Goal: Information Seeking & Learning: Check status

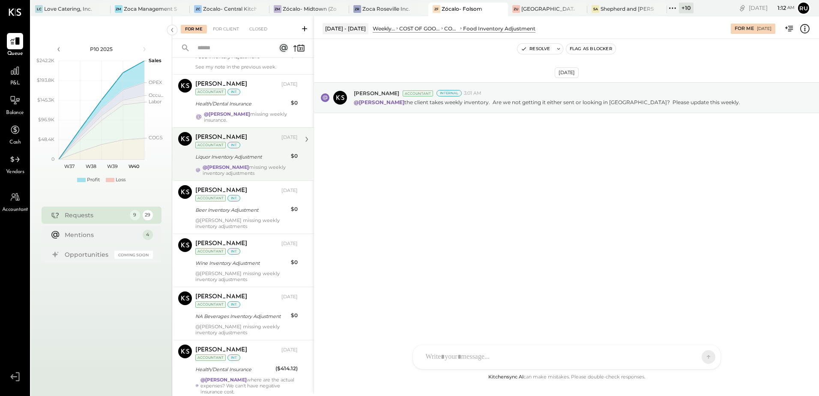
scroll to position [203, 0]
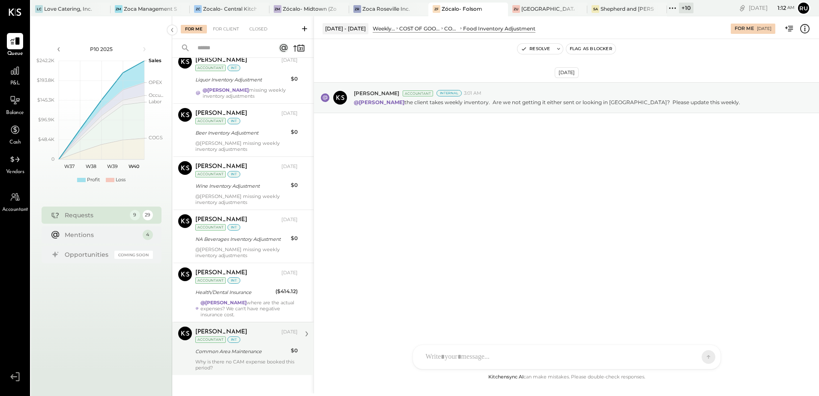
click at [214, 358] on div "Why is there no CAM expense booked this period?" at bounding box center [246, 364] width 102 height 12
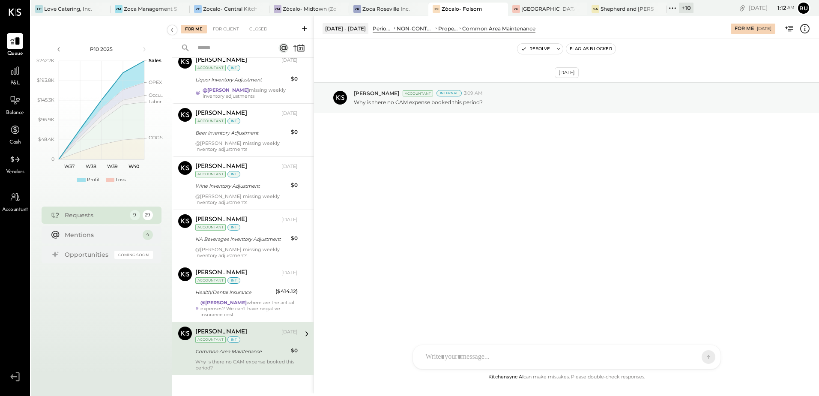
click at [433, 233] on div "[DATE] [PERSON_NAME] Accountant Internal 3:09 AM Why is there no CAM expense bo…" at bounding box center [566, 205] width 505 height 333
click at [461, 191] on div "[DATE] [PERSON_NAME] Accountant Internal 3:09 AM Why is there no CAM expense bo…" at bounding box center [566, 205] width 505 height 333
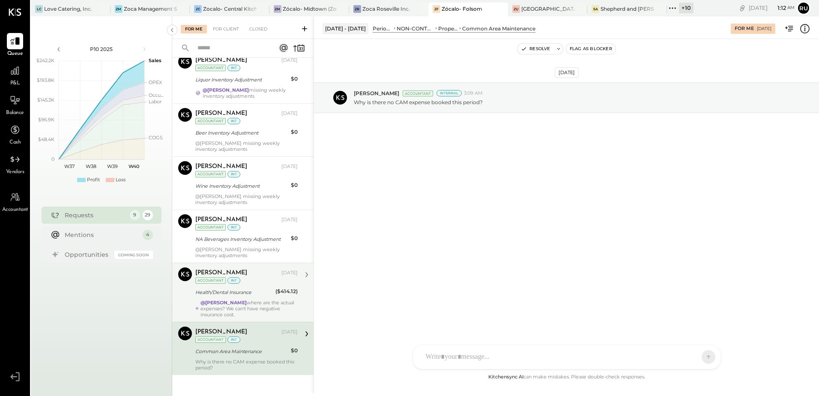
click at [204, 291] on div "Health/Dental Insurance" at bounding box center [234, 292] width 78 height 10
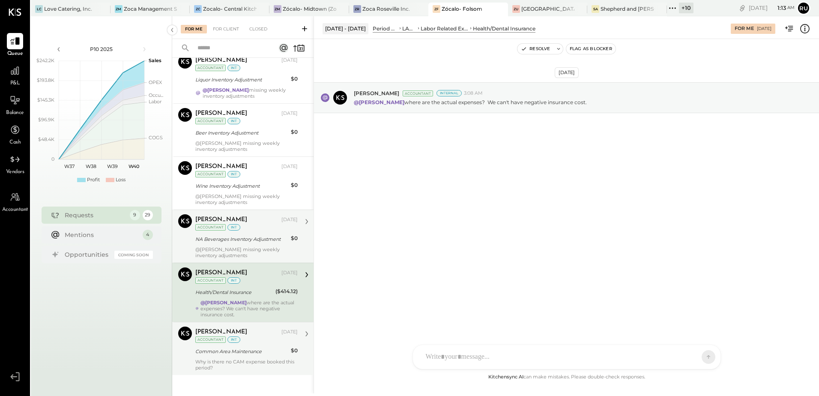
click at [227, 239] on div "[PERSON_NAME] [DATE] Accountant int NA Beverages Inventory Adjustment $0 @[PERS…" at bounding box center [246, 236] width 102 height 44
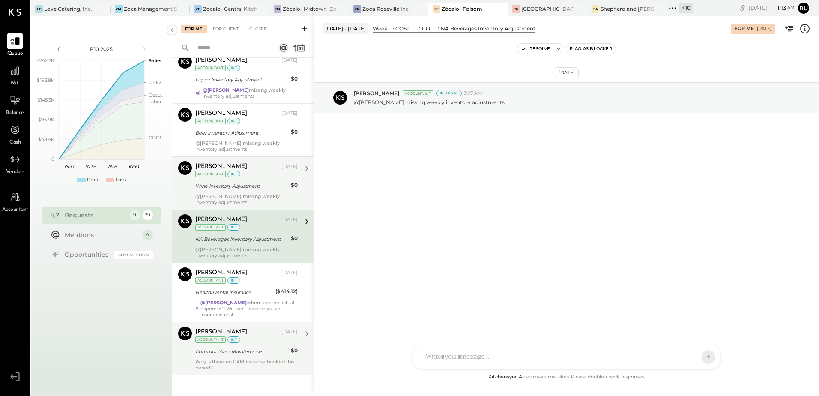
click at [225, 182] on div "Wine Inventory Adjustment" at bounding box center [241, 186] width 93 height 9
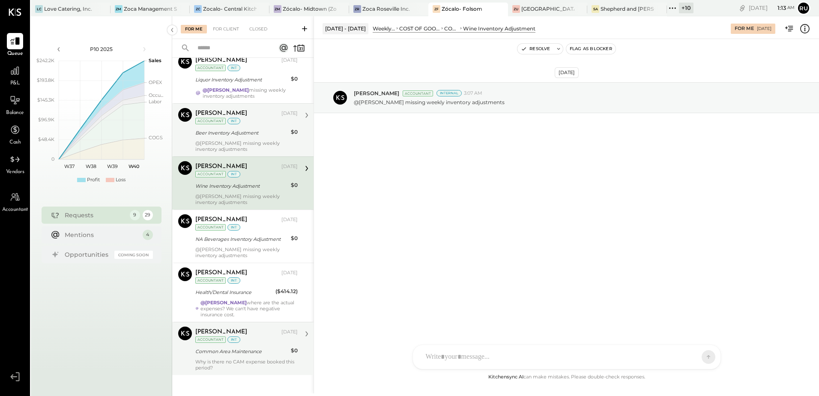
click at [219, 128] on div "Beer Inventory Adjustment" at bounding box center [241, 132] width 93 height 9
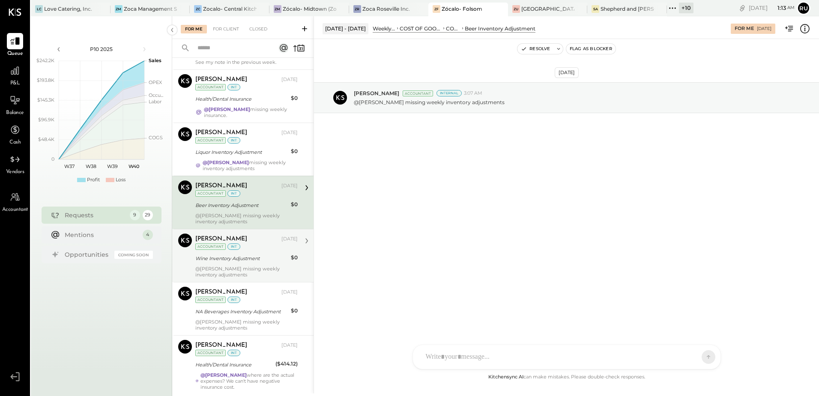
scroll to position [118, 0]
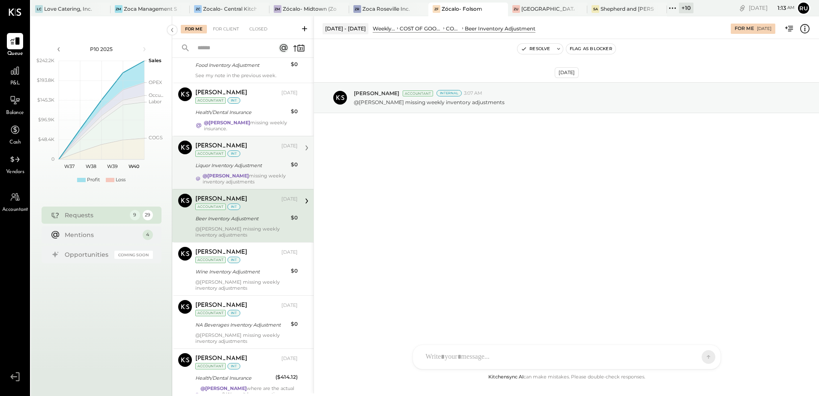
click at [219, 173] on strong "@[PERSON_NAME]" at bounding box center [226, 176] width 46 height 6
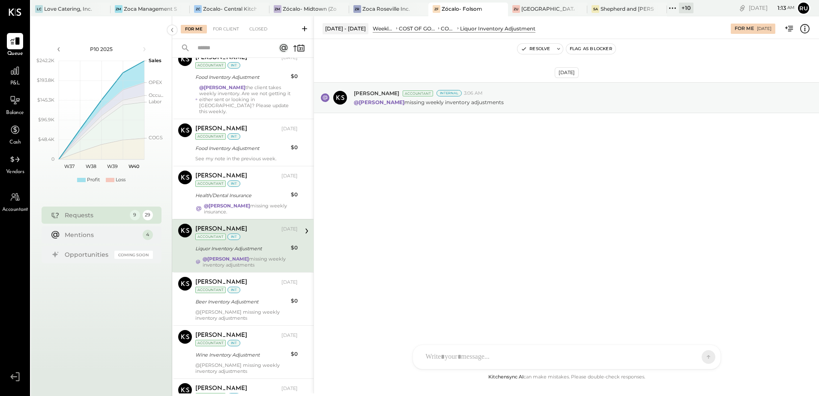
scroll to position [32, 0]
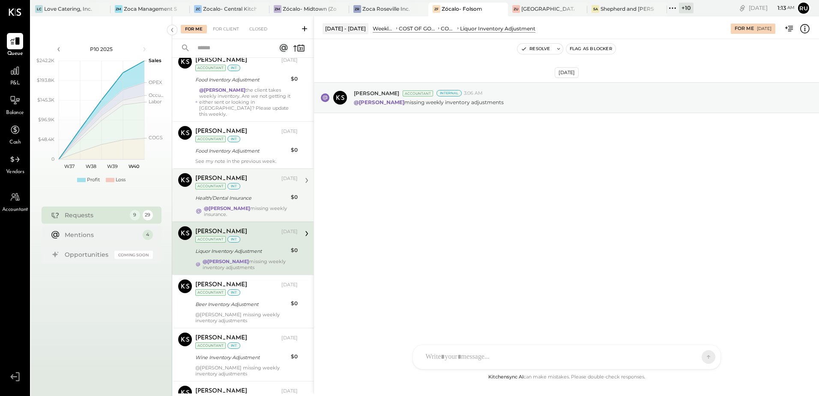
click at [225, 206] on div "@[PERSON_NAME] missing weekly insurance." at bounding box center [251, 211] width 94 height 12
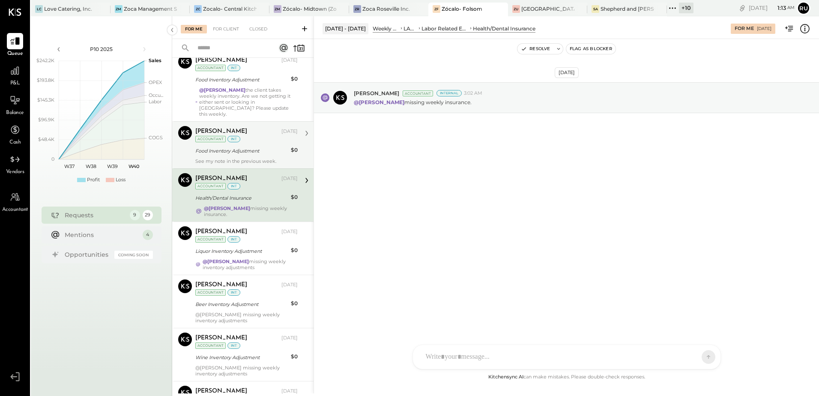
click at [224, 158] on div "See my note in the previous week." at bounding box center [246, 161] width 102 height 6
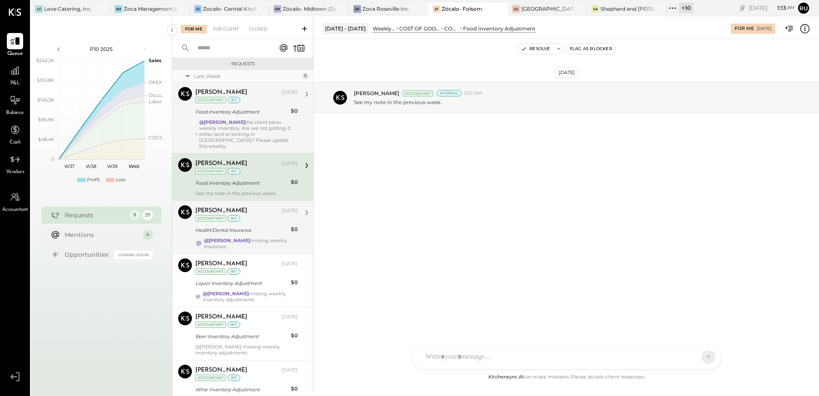
click at [232, 130] on div "@[PERSON_NAME] the client takes weekly inventory. Are we not getting it either …" at bounding box center [248, 134] width 99 height 30
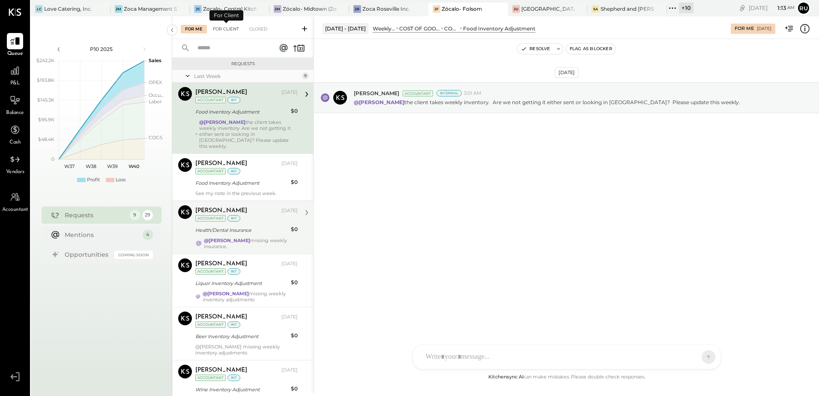
click at [230, 29] on div "For Client" at bounding box center [226, 29] width 35 height 9
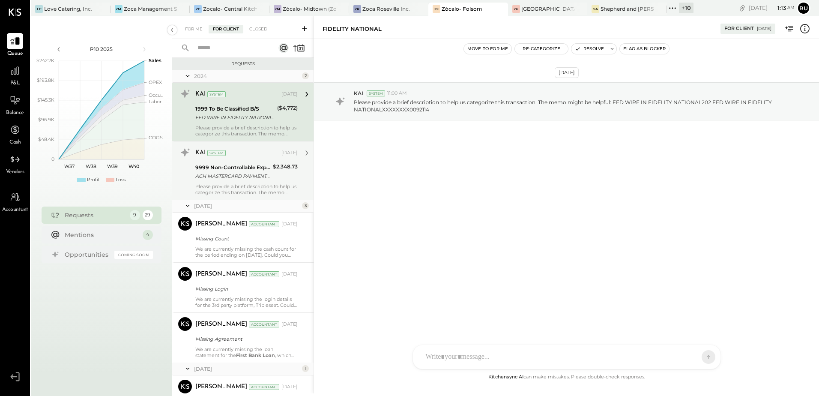
click at [212, 179] on div "ACH MASTERCARD PAYMENT ACH MASTERCARD PAYMENT WEB XXXXXX6539 S 553249XXXXX514" at bounding box center [232, 176] width 75 height 9
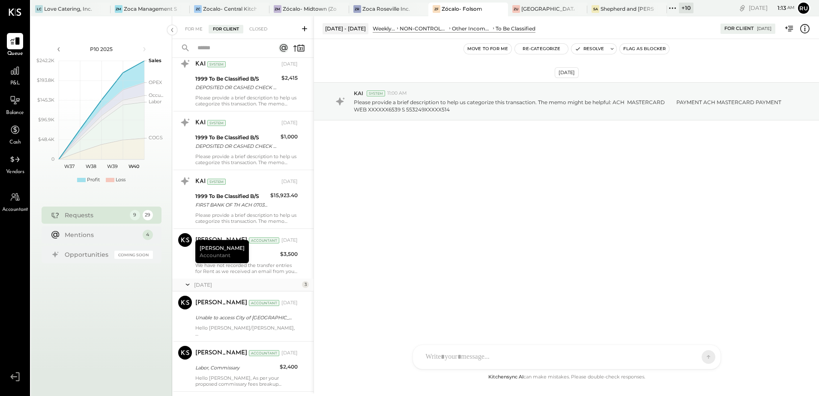
scroll to position [1409, 0]
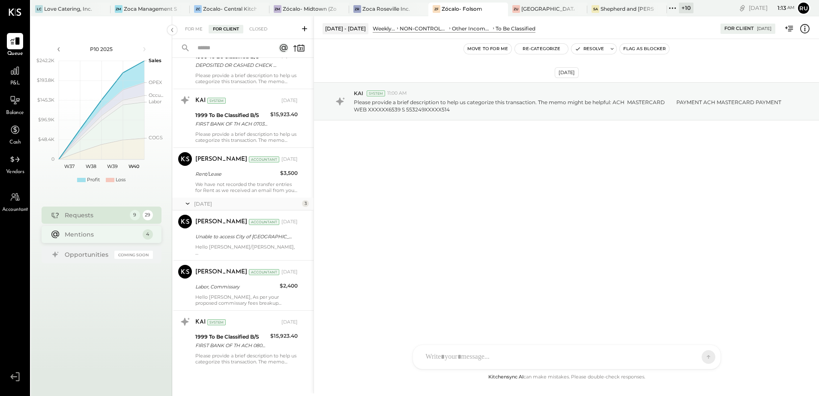
click at [73, 234] on div "Mentions" at bounding box center [102, 234] width 74 height 9
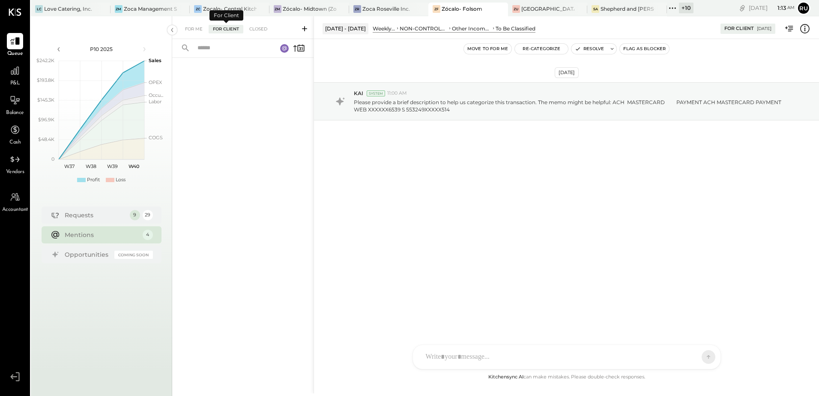
click at [233, 26] on div "For Client" at bounding box center [226, 29] width 35 height 9
click at [197, 29] on div "For Me" at bounding box center [194, 29] width 26 height 9
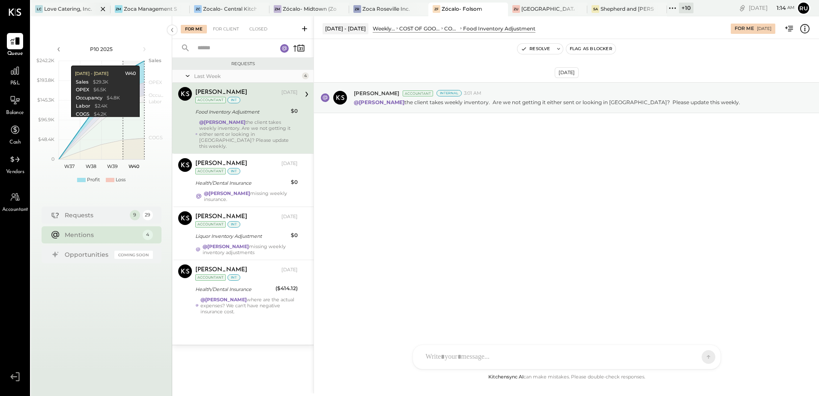
click at [90, 11] on div at bounding box center [96, 9] width 30 height 12
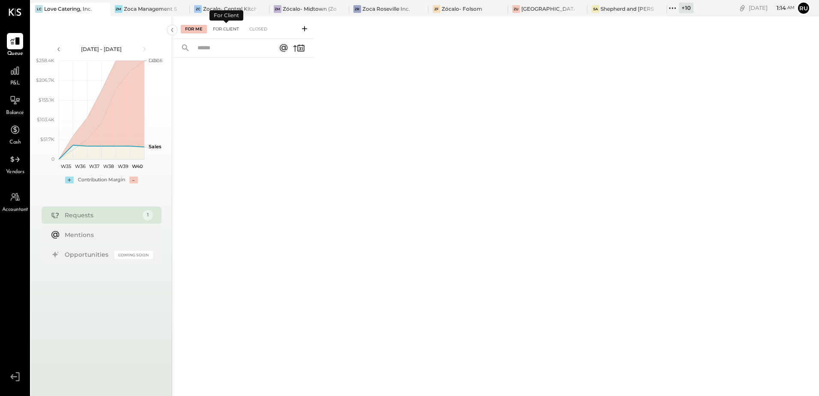
click at [220, 28] on div "For Client" at bounding box center [226, 29] width 35 height 9
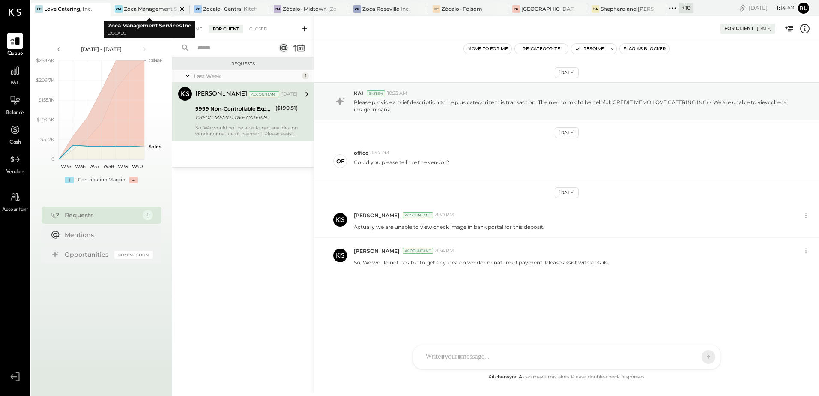
click at [161, 8] on div at bounding box center [175, 9] width 30 height 12
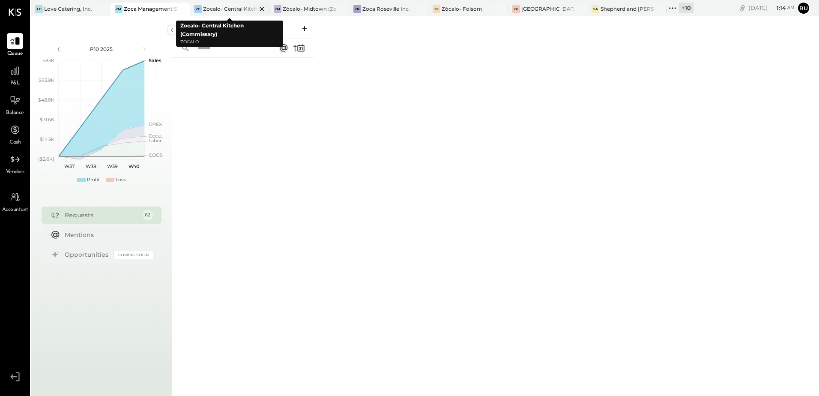
click at [217, 10] on div "Zocalo- Central Kitchen (Commissary)" at bounding box center [230, 8] width 54 height 7
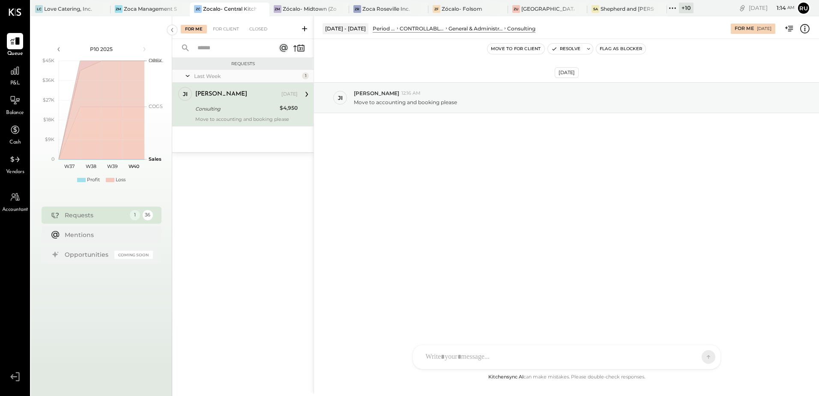
click at [230, 96] on div "[PERSON_NAME]" at bounding box center [237, 94] width 84 height 9
click at [496, 102] on div "Move to accounting and booking please" at bounding box center [583, 101] width 458 height 9
click at [422, 108] on div "[PERSON_NAME] 12:16 AM Move to accounting and booking please" at bounding box center [566, 97] width 505 height 31
click at [303, 5] on div "Zócalo- Midtown (Zoca Inc.)" at bounding box center [310, 8] width 54 height 7
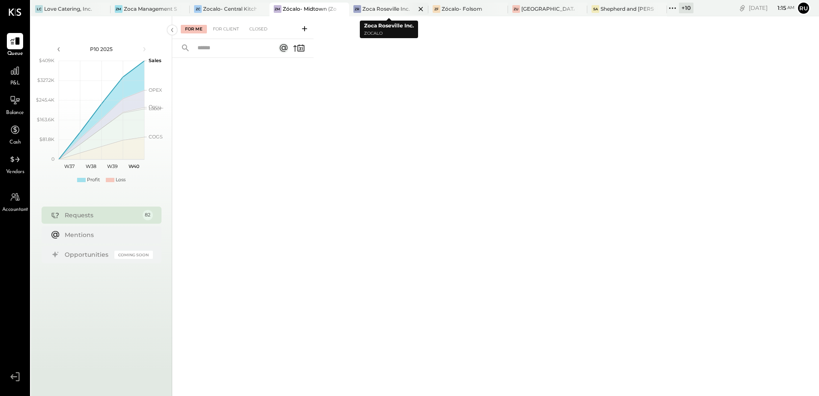
click at [388, 10] on div "Zoca Roseville Inc." at bounding box center [386, 8] width 48 height 7
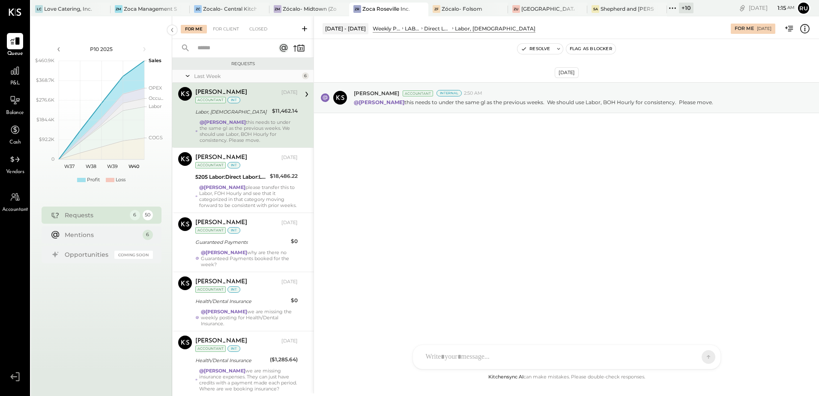
click at [254, 137] on div "@[PERSON_NAME] this needs to under the same gl as the previous weeks. We should…" at bounding box center [249, 131] width 99 height 24
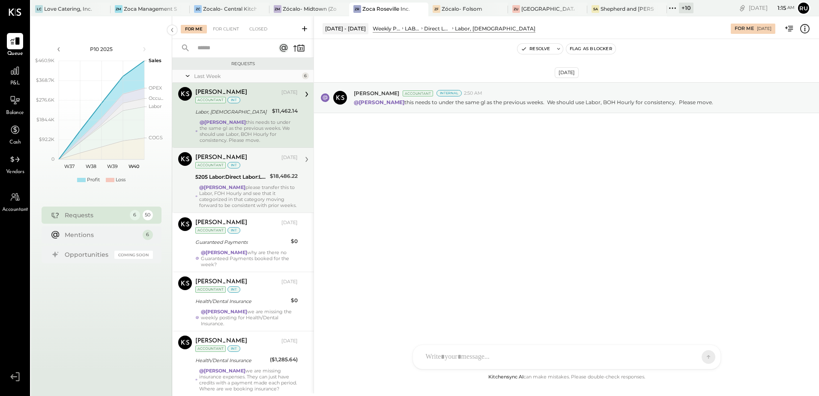
click at [263, 196] on div "@[PERSON_NAME] please transfer this to Labor, FOH Hourly and see that it catego…" at bounding box center [248, 196] width 99 height 24
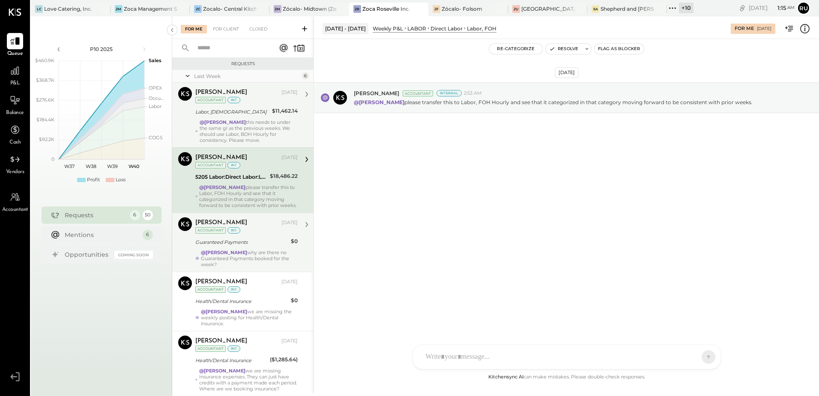
click at [235, 255] on strong "@[PERSON_NAME]" at bounding box center [224, 252] width 46 height 6
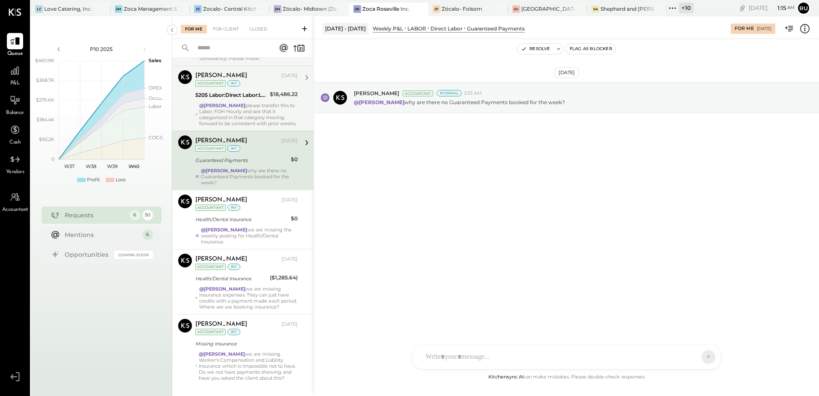
scroll to position [116, 0]
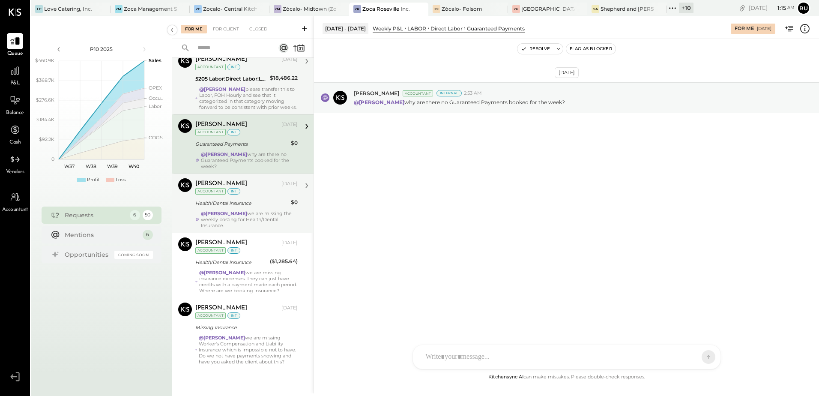
click at [236, 210] on div "@[PERSON_NAME] we are missing the weekly posting for Health/Dental Insurance." at bounding box center [249, 219] width 97 height 18
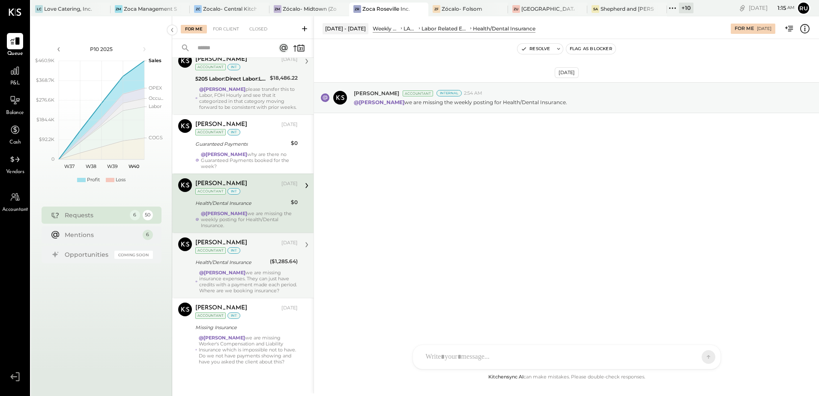
click at [239, 258] on div "Health/Dental Insurance" at bounding box center [231, 262] width 72 height 9
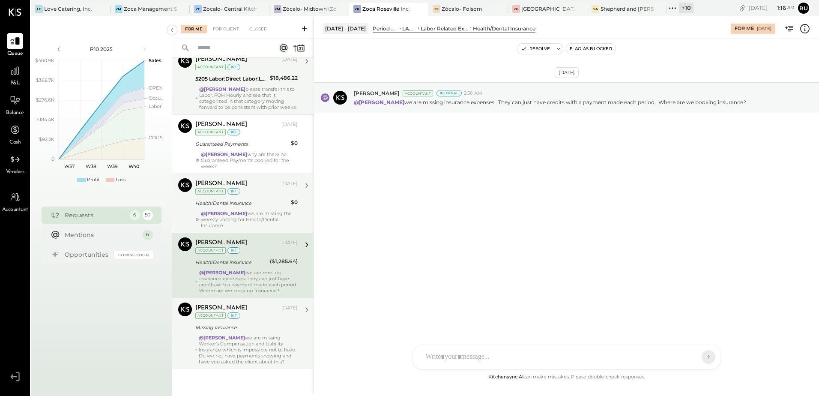
click at [232, 335] on strong "@[PERSON_NAME]" at bounding box center [222, 338] width 46 height 6
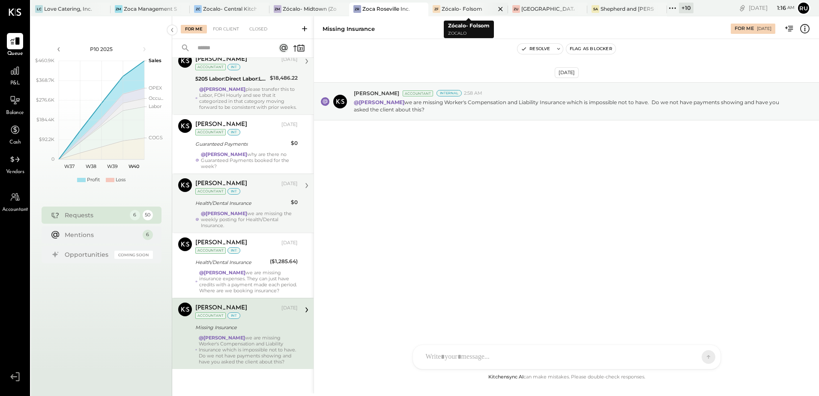
click at [473, 7] on div "Zócalo- Folsom" at bounding box center [462, 8] width 41 height 7
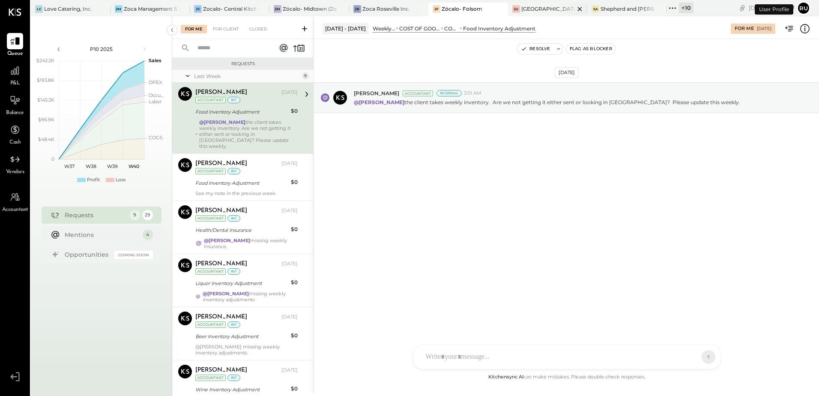
click at [530, 7] on div "[GEOGRAPHIC_DATA]" at bounding box center [548, 8] width 54 height 7
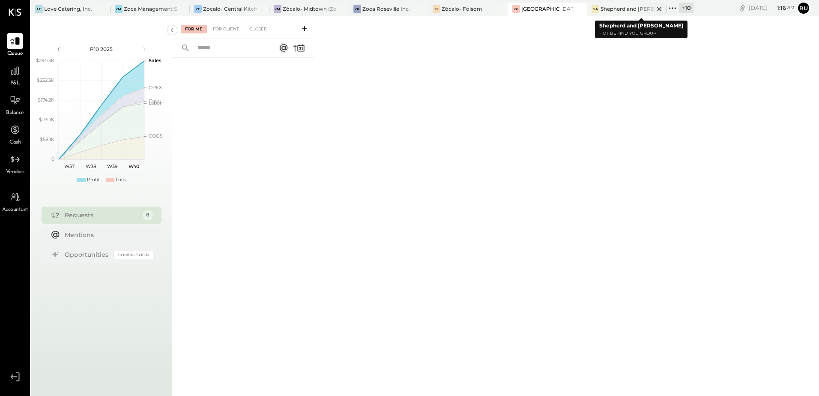
click at [635, 4] on div "[PERSON_NAME] and [PERSON_NAME]" at bounding box center [627, 10] width 80 height 14
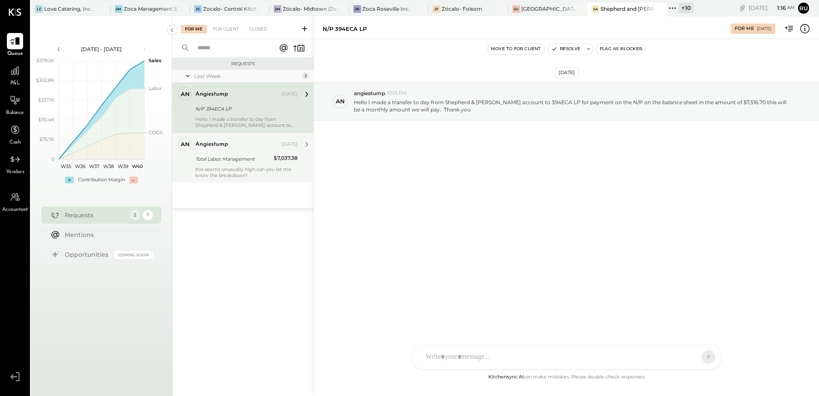
click at [243, 172] on div "this seems unusually high can you let me know the breakdown?" at bounding box center [246, 172] width 102 height 12
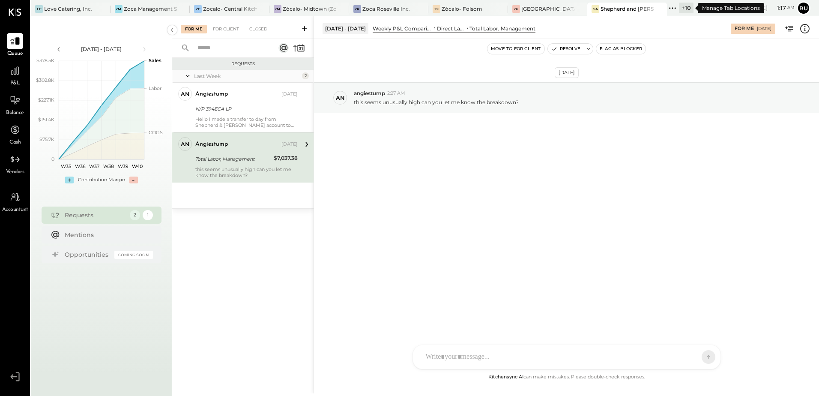
click at [673, 6] on icon at bounding box center [672, 8] width 11 height 11
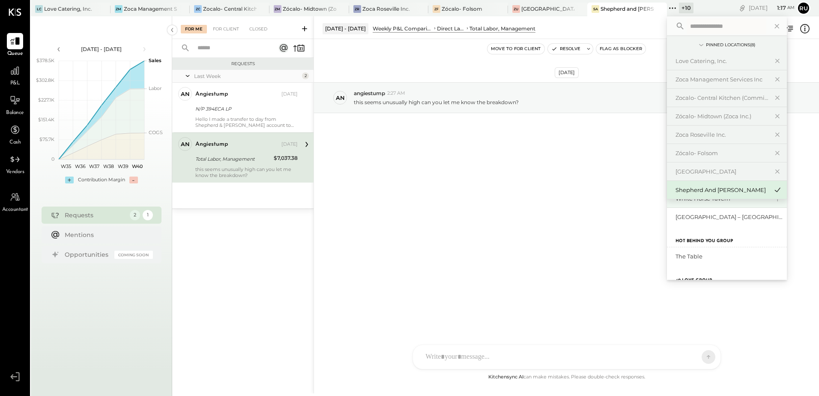
scroll to position [128, 0]
click at [692, 257] on div "The Table" at bounding box center [721, 256] width 93 height 8
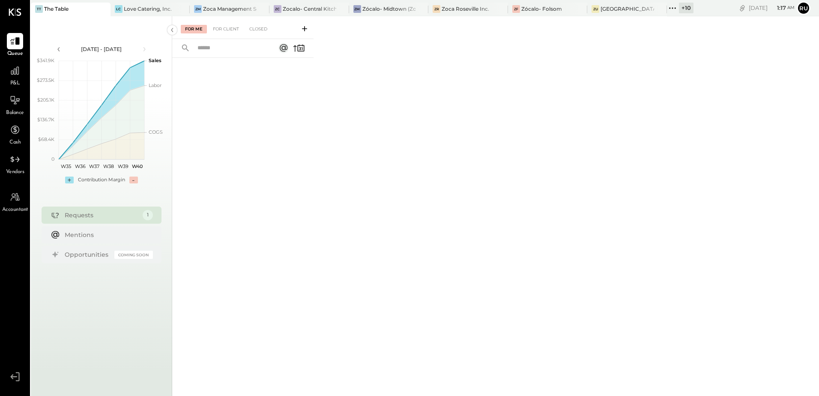
drag, startPoint x: 105, startPoint y: 209, endPoint x: 140, endPoint y: 203, distance: 35.6
click at [105, 209] on div "Requests 1" at bounding box center [102, 214] width 120 height 17
click at [233, 28] on div "For Client" at bounding box center [226, 29] width 35 height 9
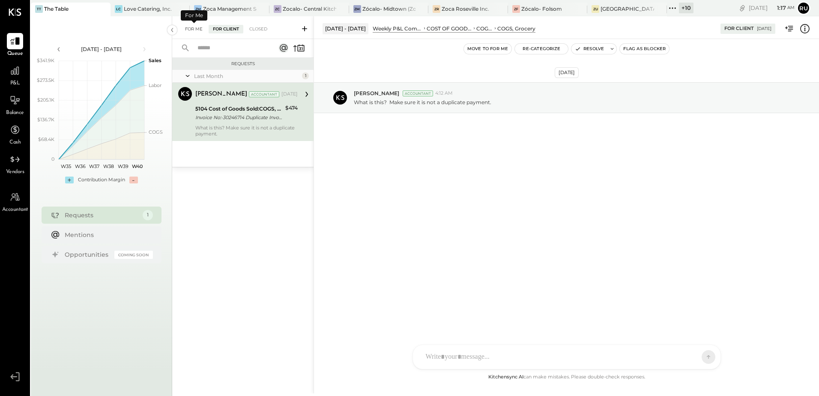
click at [199, 27] on div "For Me" at bounding box center [194, 29] width 26 height 9
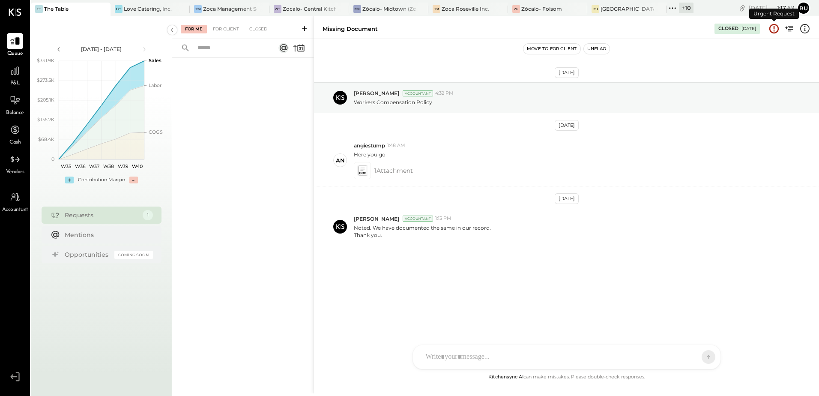
click at [774, 29] on icon at bounding box center [774, 27] width 1 height 3
click at [773, 30] on icon at bounding box center [773, 28] width 11 height 11
click at [770, 29] on icon at bounding box center [773, 28] width 9 height 9
click at [742, 33] on div "Closed [DATE]" at bounding box center [736, 29] width 45 height 10
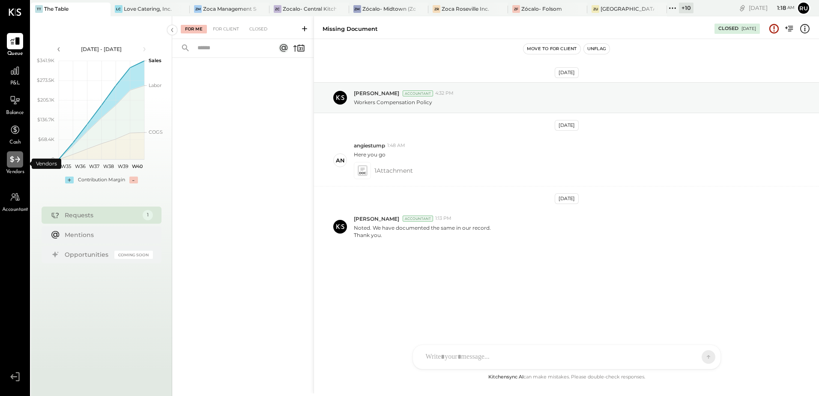
click at [14, 159] on icon at bounding box center [14, 159] width 11 height 11
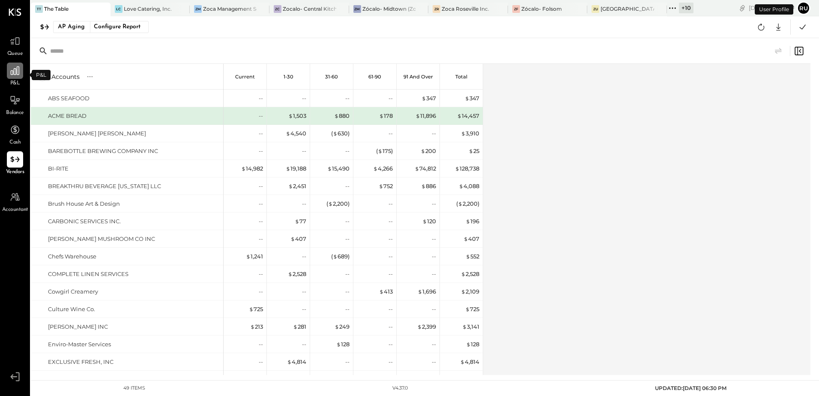
click at [17, 76] on icon at bounding box center [14, 70] width 11 height 11
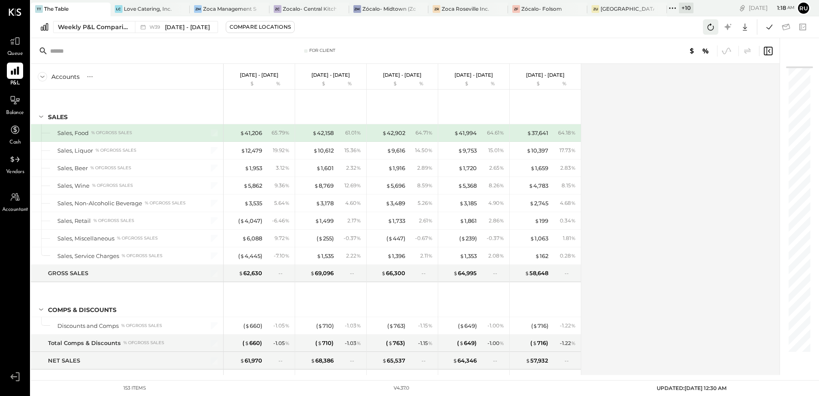
click at [714, 27] on icon at bounding box center [710, 26] width 11 height 11
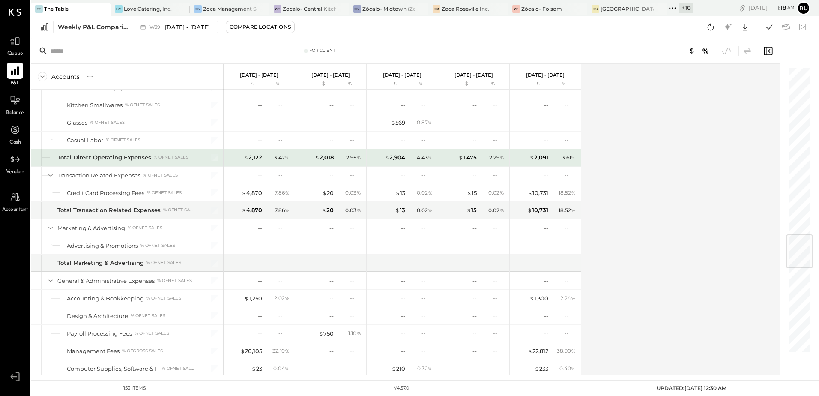
scroll to position [1456, 0]
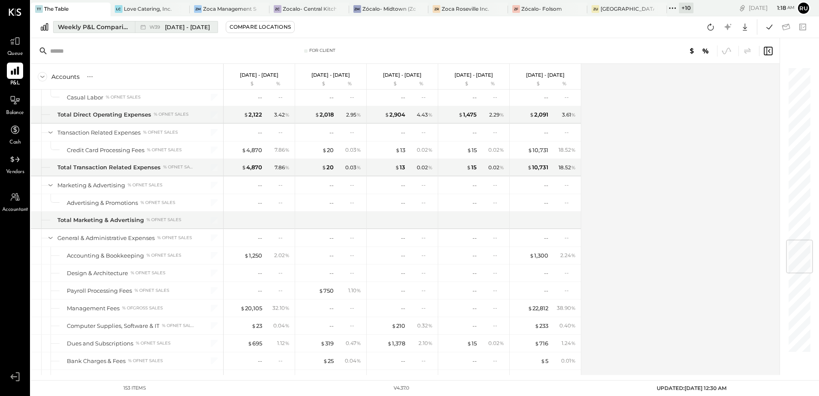
click at [80, 25] on div "Weekly P&L Comparison" at bounding box center [94, 27] width 72 height 9
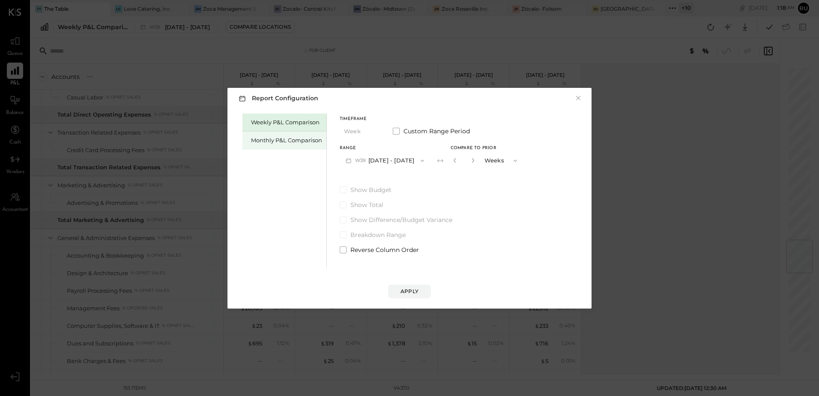
click at [299, 138] on div "Monthly P&L Comparison" at bounding box center [286, 140] width 71 height 8
click at [418, 159] on icon "button" at bounding box center [421, 160] width 7 height 7
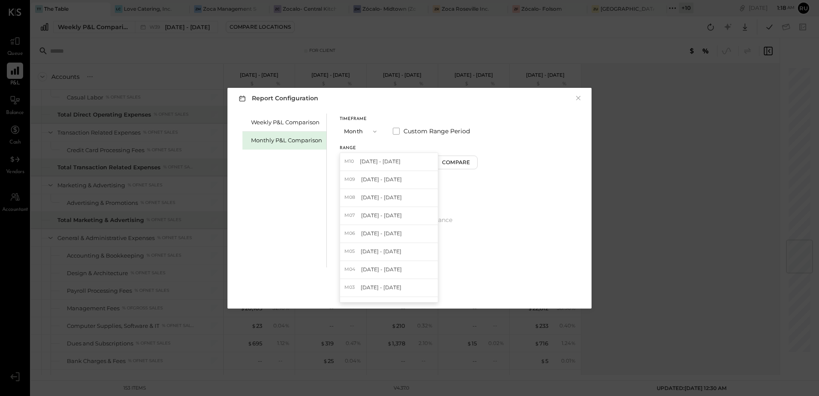
click at [373, 128] on icon "button" at bounding box center [374, 131] width 7 height 7
click at [485, 133] on div "Weekly P&L Comparison Monthly P&L Comparison Timeframe Month Month Quarter YTD …" at bounding box center [409, 189] width 347 height 156
click at [396, 133] on span at bounding box center [396, 131] width 7 height 7
click at [349, 160] on icon "button" at bounding box center [348, 160] width 5 height 5
click at [360, 182] on span "[DATE]" at bounding box center [359, 179] width 18 height 7
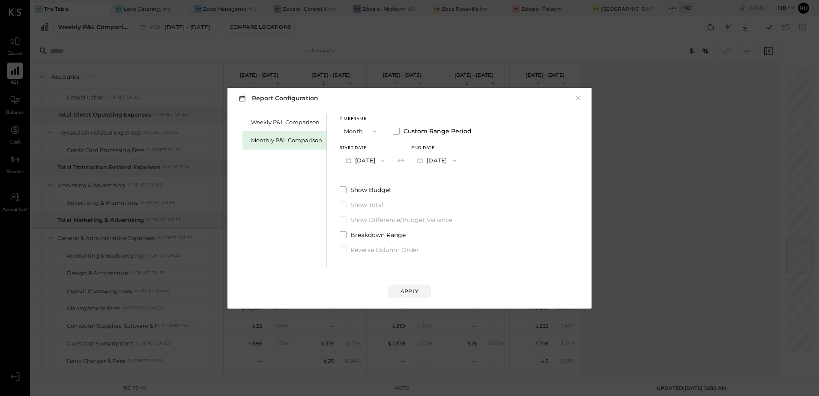
click at [459, 182] on div "Timeframe Month Custom Range Period Start Date [DATE] End date [DATE] Show Budg…" at bounding box center [406, 183] width 132 height 140
click at [354, 133] on button "Month" at bounding box center [361, 131] width 43 height 16
click at [354, 133] on span "Month" at bounding box center [354, 131] width 17 height 6
click at [418, 162] on icon "button" at bounding box center [421, 160] width 7 height 7
click at [393, 179] on span "[DATE] - [DATE]" at bounding box center [381, 179] width 41 height 7
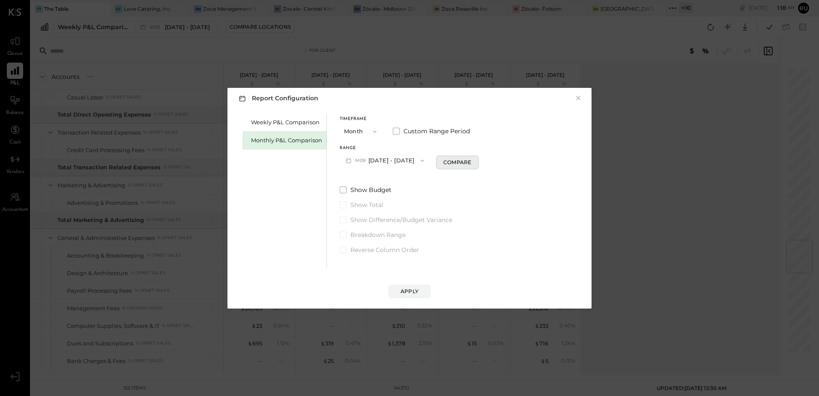
click at [444, 160] on div "Compare" at bounding box center [457, 161] width 28 height 7
click at [470, 161] on icon "button" at bounding box center [472, 160] width 5 height 5
type input "*"
click at [463, 263] on div "Weekly P&L Comparison Monthly P&L Comparison Timeframe Month Custom Range Perio…" at bounding box center [409, 189] width 347 height 156
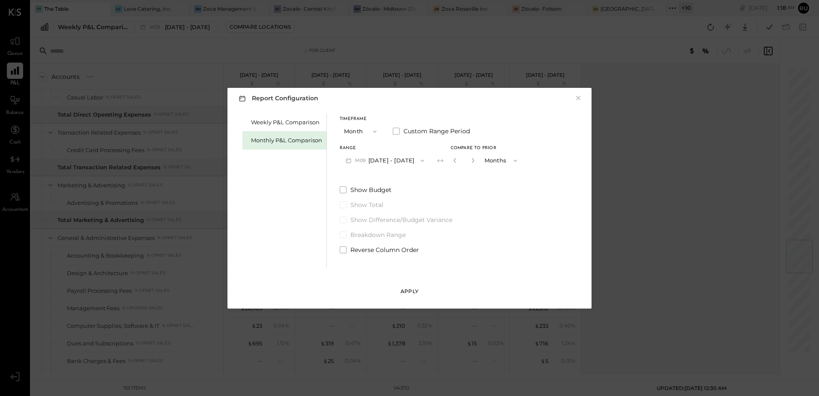
click at [411, 290] on div "Apply" at bounding box center [409, 290] width 18 height 7
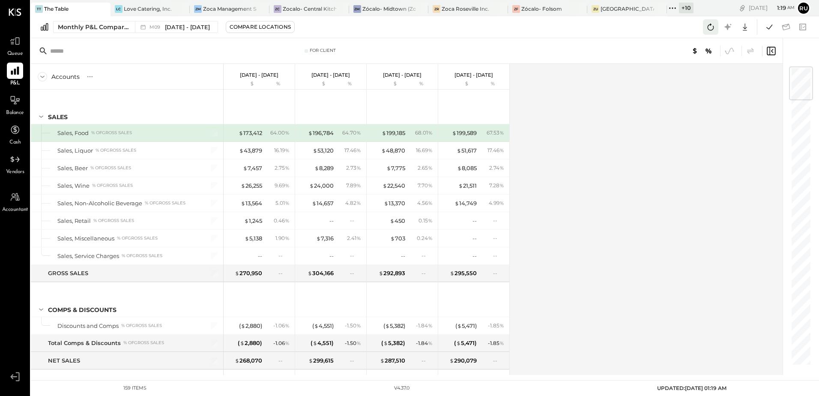
click at [706, 25] on icon at bounding box center [710, 26] width 11 height 11
click at [768, 29] on icon at bounding box center [769, 26] width 11 height 11
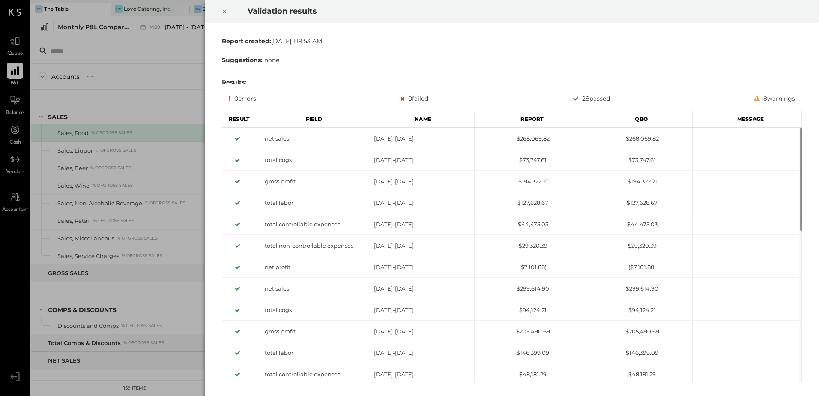
drag, startPoint x: 180, startPoint y: 81, endPoint x: 81, endPoint y: 104, distance: 102.0
click at [180, 81] on div "Validation results Report created: [DATE] 1:19:53 AM Suggestions: none Results:…" at bounding box center [409, 198] width 819 height 396
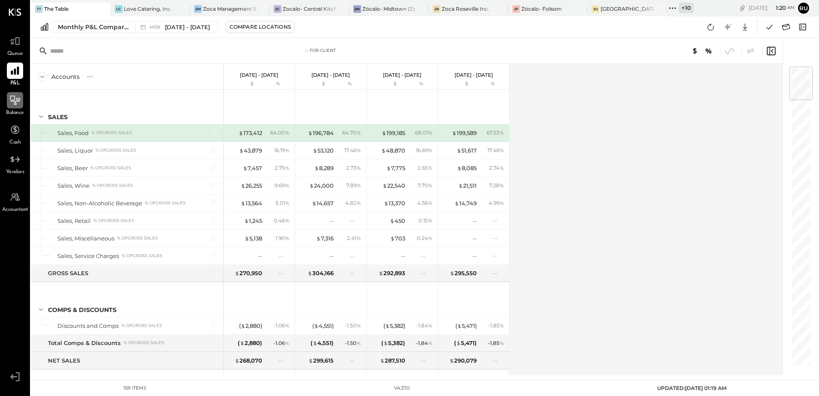
click at [12, 104] on icon at bounding box center [14, 100] width 11 height 11
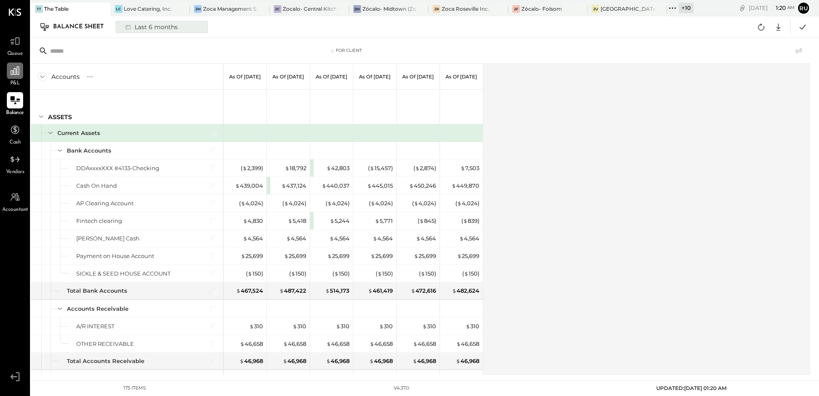
click at [160, 29] on div "Last 6 months" at bounding box center [150, 26] width 61 height 11
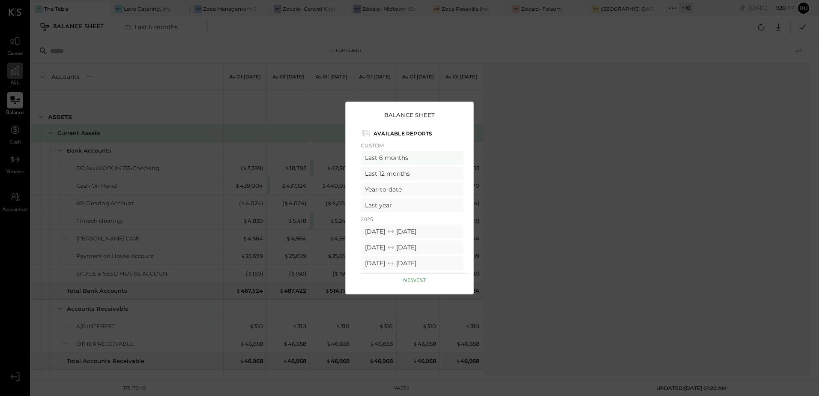
click at [511, 137] on div "Balance Sheet Available Reports Custom Last 6 months Last 12 months Year-to-dat…" at bounding box center [409, 198] width 819 height 396
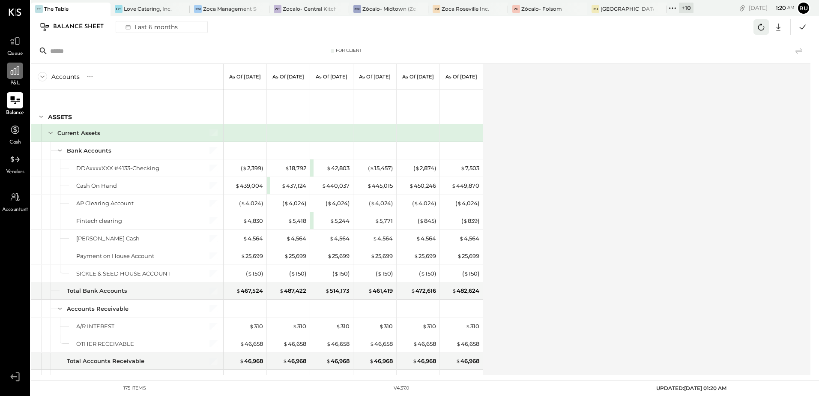
click at [759, 30] on icon at bounding box center [761, 27] width 6 height 7
click at [541, 109] on div "Accounts S GL As of [DATE] As of [DATE] As of [DATE] As of [DATE] As of [DATE] …" at bounding box center [421, 219] width 781 height 311
click at [803, 30] on icon at bounding box center [802, 26] width 11 height 11
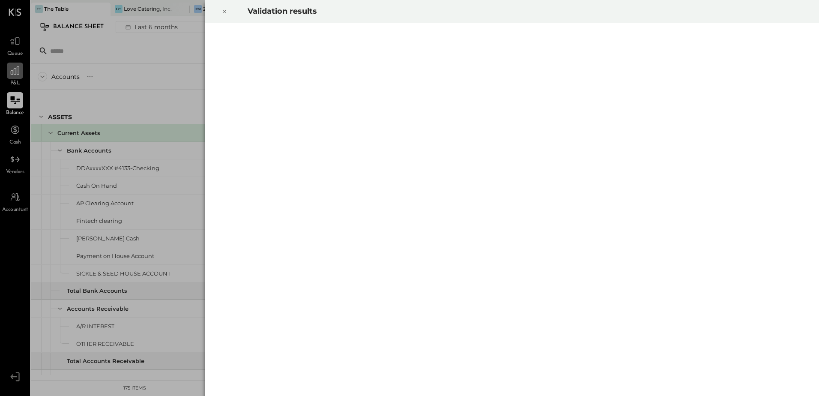
click at [225, 13] on icon at bounding box center [224, 11] width 5 height 10
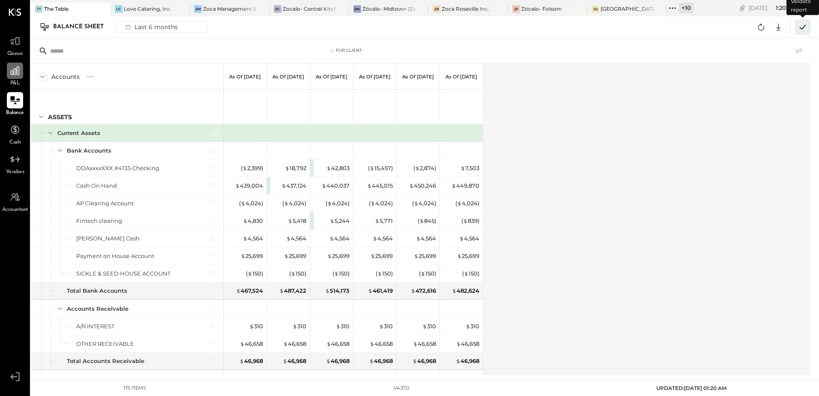
click at [803, 27] on icon at bounding box center [803, 26] width 6 height 5
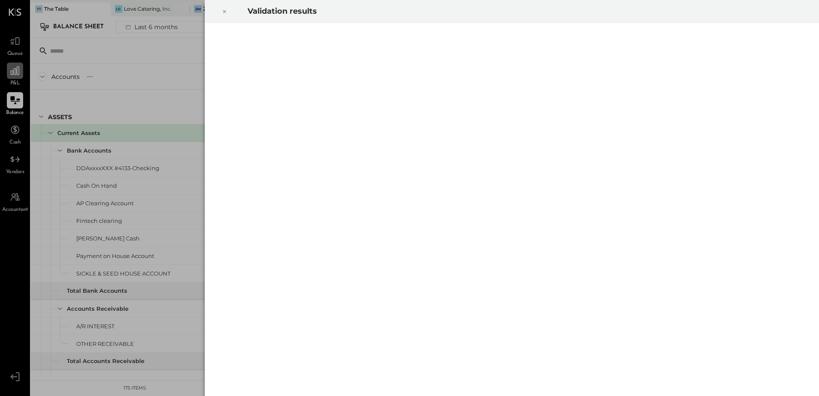
click at [160, 103] on div "Validation results" at bounding box center [409, 198] width 819 height 396
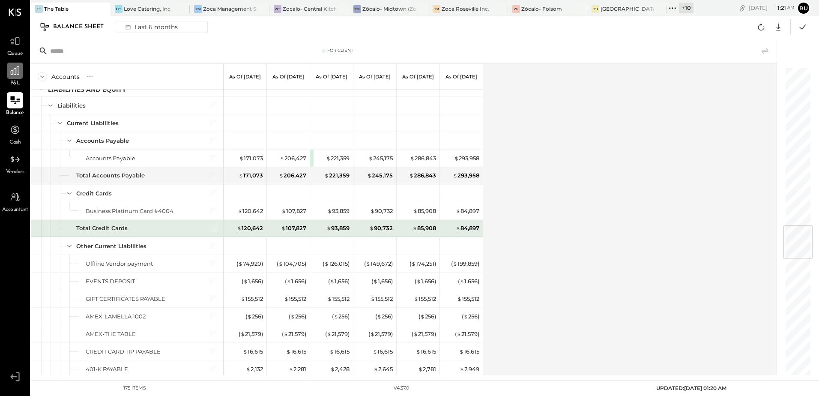
scroll to position [1223, 0]
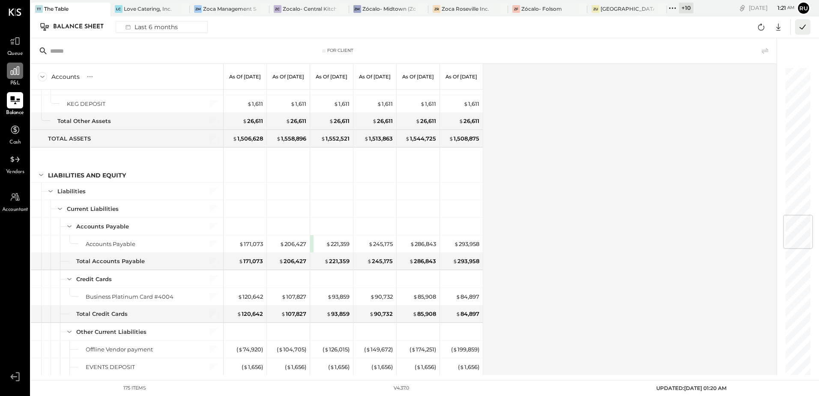
click at [804, 27] on icon at bounding box center [802, 26] width 11 height 11
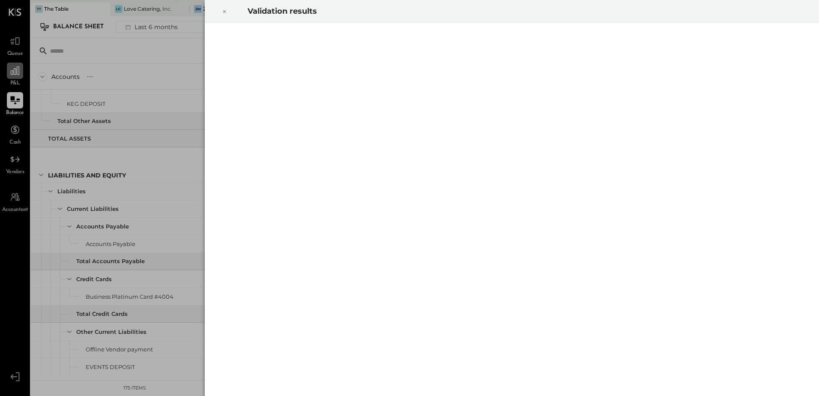
click at [223, 13] on icon at bounding box center [224, 11] width 3 height 3
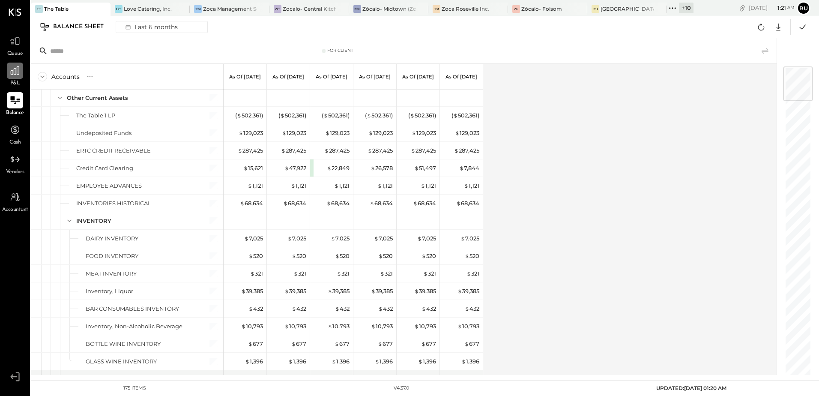
scroll to position [0, 0]
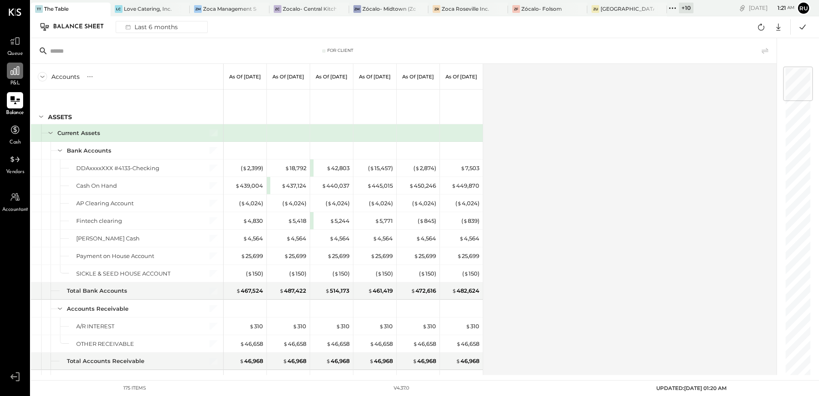
click at [11, 69] on icon at bounding box center [14, 70] width 11 height 11
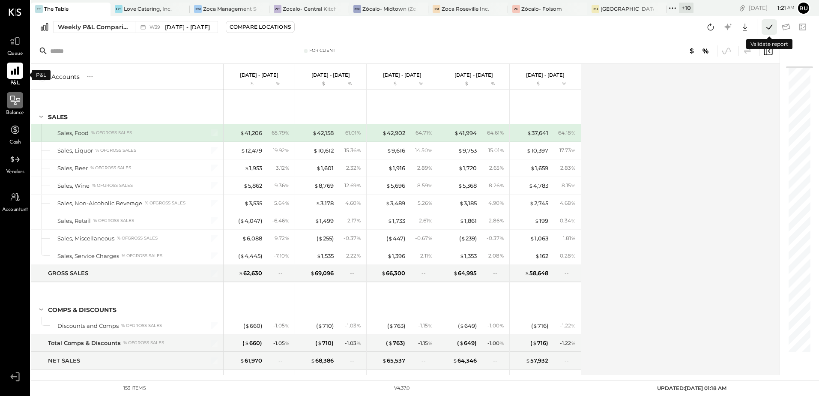
click at [771, 27] on icon at bounding box center [769, 26] width 11 height 11
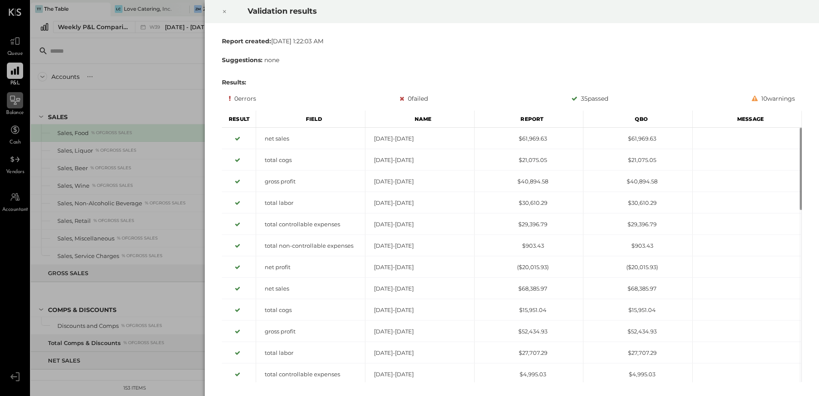
click at [158, 94] on div "Validation results Report created: [DATE] 1:22:03 AM Suggestions: none Results:…" at bounding box center [409, 198] width 819 height 396
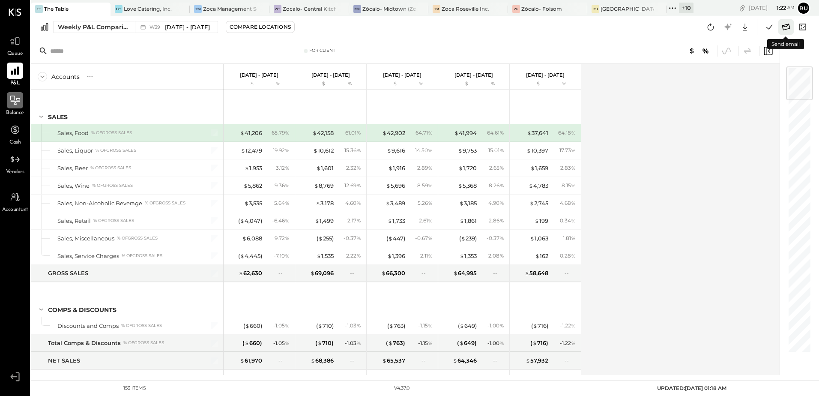
click at [785, 24] on icon at bounding box center [785, 26] width 11 height 11
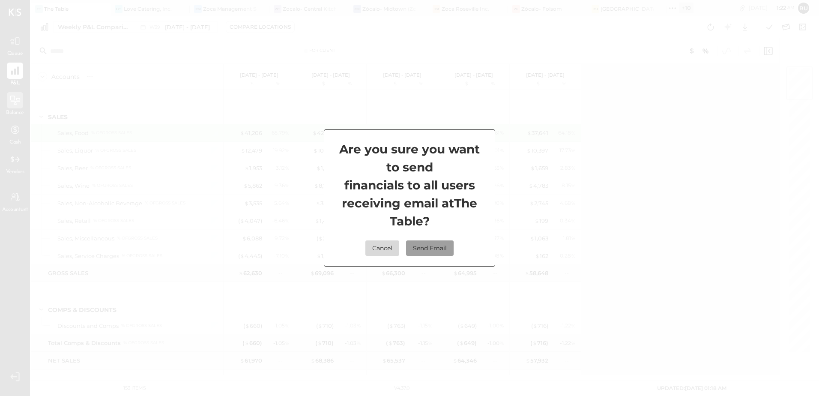
click at [426, 247] on button "Send Email" at bounding box center [430, 247] width 48 height 15
